Goal: Go to known website: Access a specific website the user already knows

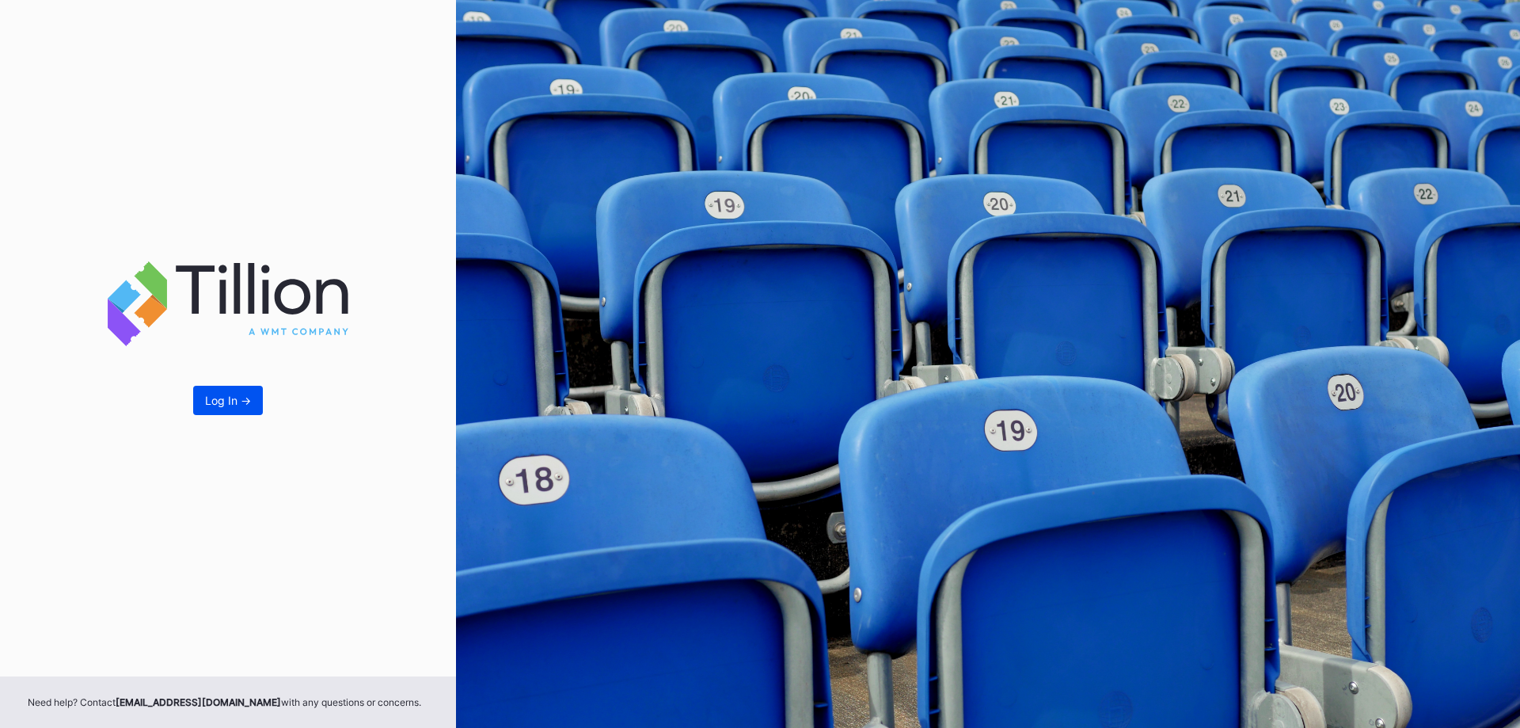
click at [211, 398] on div "Log In ->" at bounding box center [228, 400] width 46 height 13
